Goal: Task Accomplishment & Management: Manage account settings

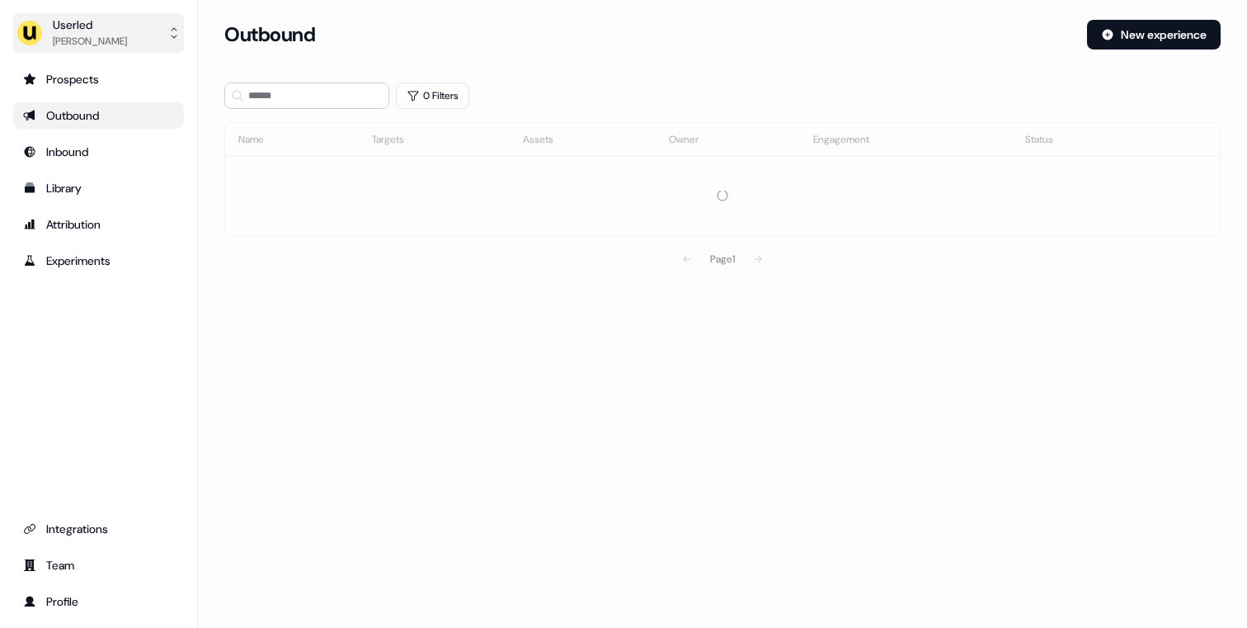
click at [101, 33] on div "[PERSON_NAME]" at bounding box center [90, 41] width 74 height 16
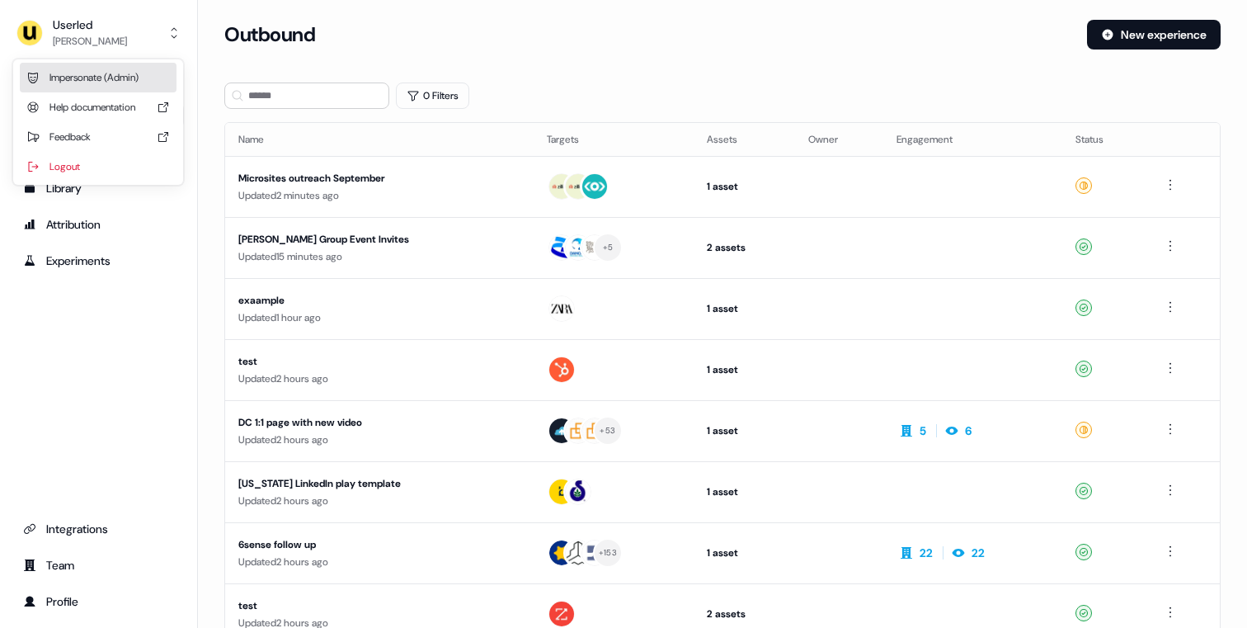
click at [79, 79] on div "Impersonate (Admin)" at bounding box center [98, 78] width 157 height 30
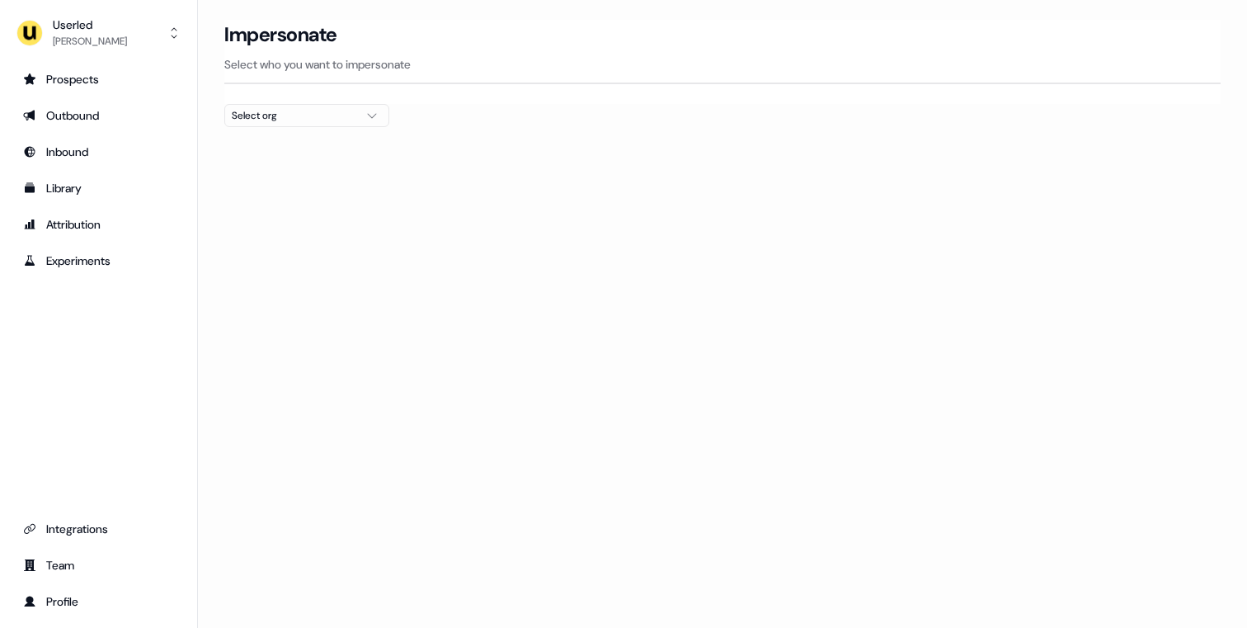
click at [322, 117] on div "Select org" at bounding box center [294, 115] width 124 height 16
type input "*****"
click at [275, 170] on div "Canva" at bounding box center [306, 175] width 163 height 26
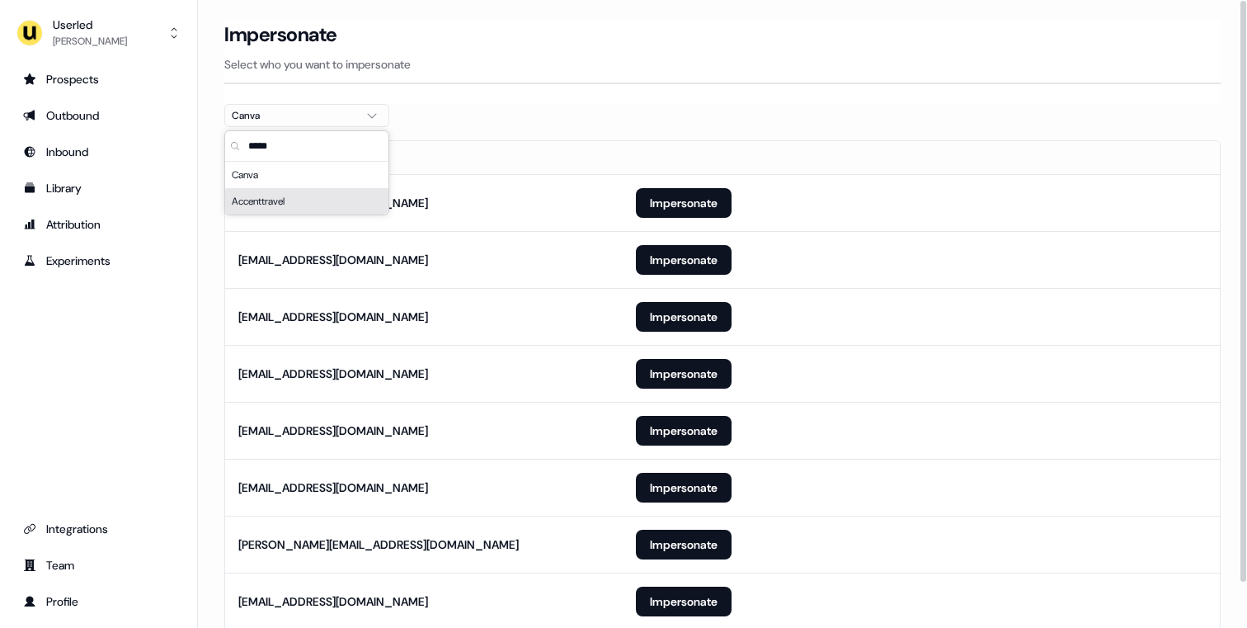
click at [216, 345] on section "Loading... Impersonate Select who you want to impersonate Canva Email [EMAIL_AD…" at bounding box center [722, 348] width 1049 height 656
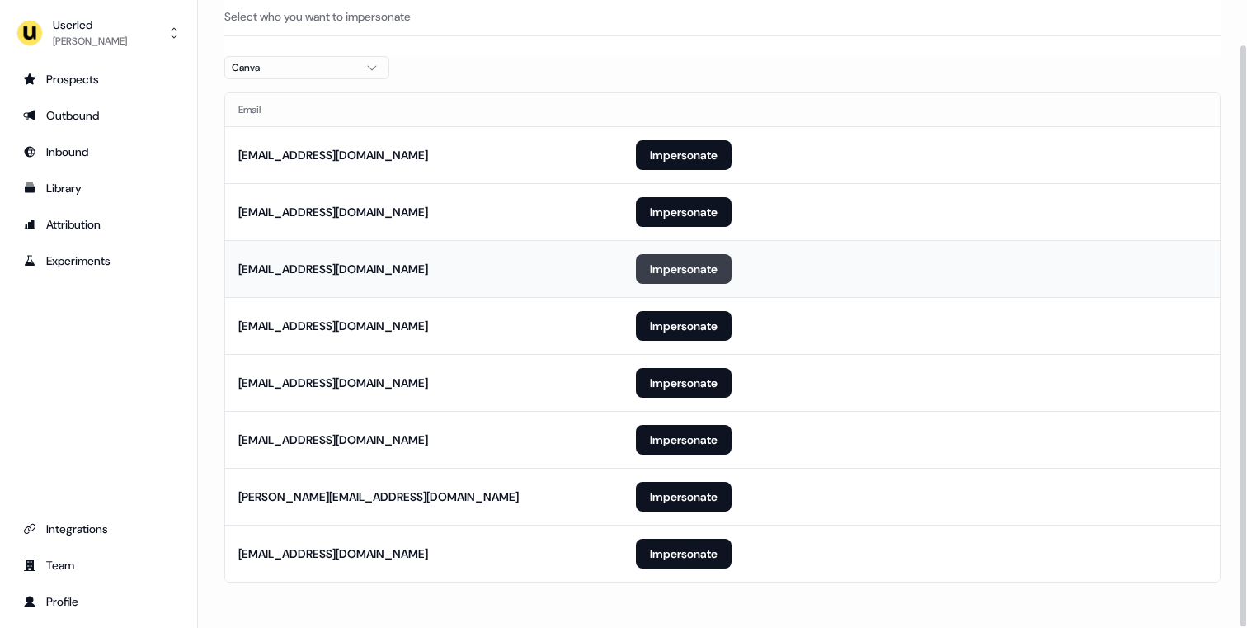
click at [678, 275] on button "Impersonate" at bounding box center [684, 269] width 96 height 30
